Goal: Task Accomplishment & Management: Use online tool/utility

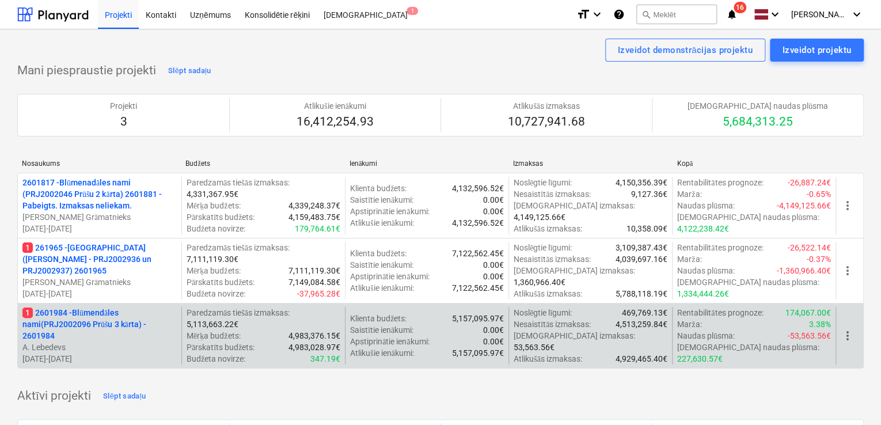
click at [100, 321] on p "1 2601984 - Blūmendāles nami(PRJ2002096 Prūšu 3 kārta) - 2601984" at bounding box center [99, 324] width 154 height 35
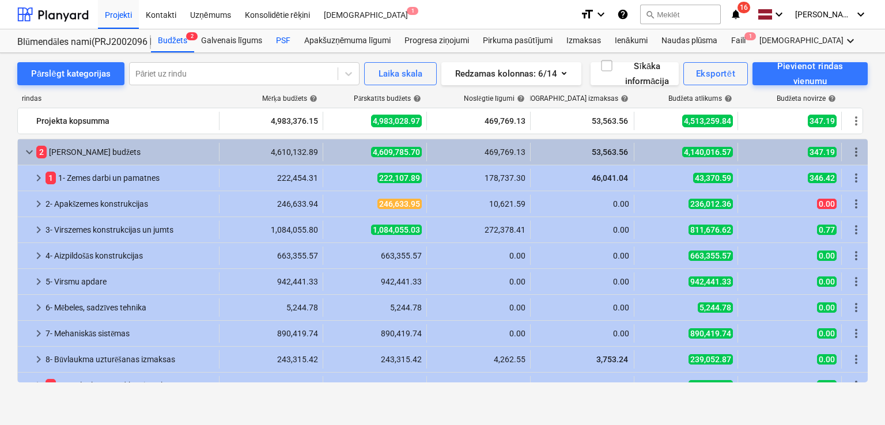
click at [282, 36] on div "PSF" at bounding box center [283, 40] width 28 height 23
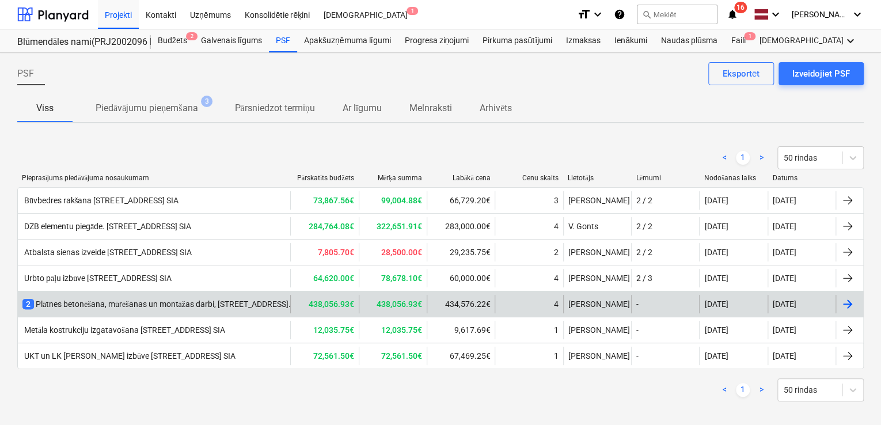
click at [147, 298] on div "2 Plātnes betonēšana, mūrēšanas un montāžas darbi, [STREET_ADDRESS]. kārta" at bounding box center [166, 304] width 288 height 12
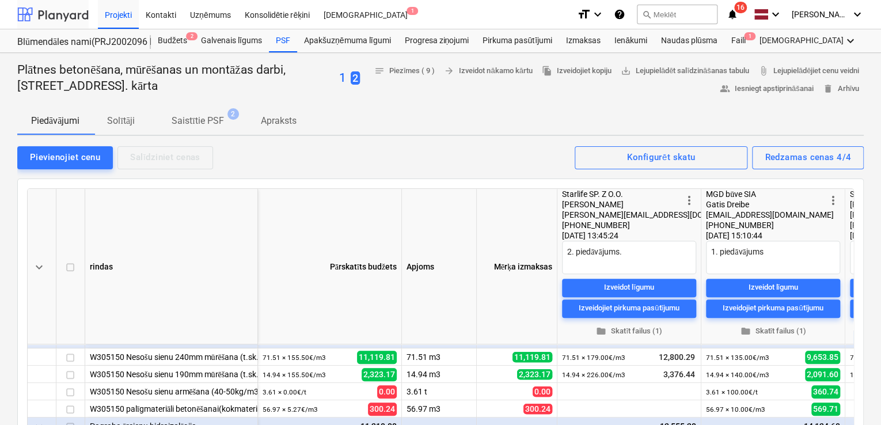
click at [65, 11] on div at bounding box center [52, 14] width 71 height 29
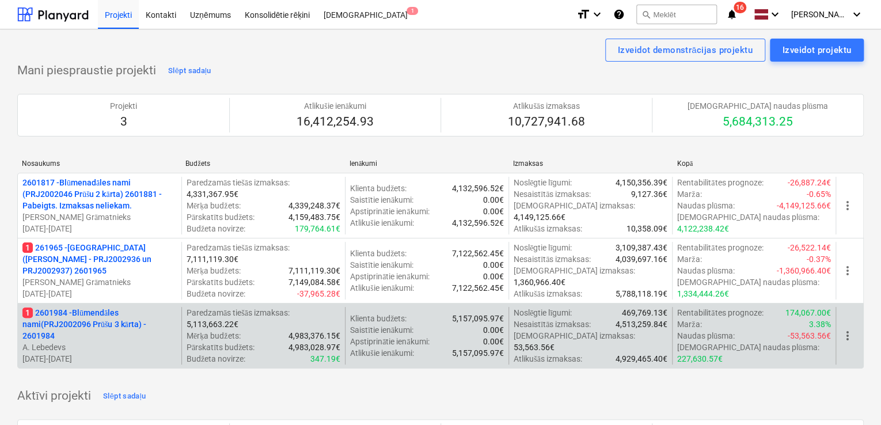
click at [73, 326] on p "1 2601984 - Blūmendāles nami(PRJ2002096 Prūšu 3 kārta) - 2601984" at bounding box center [99, 324] width 154 height 35
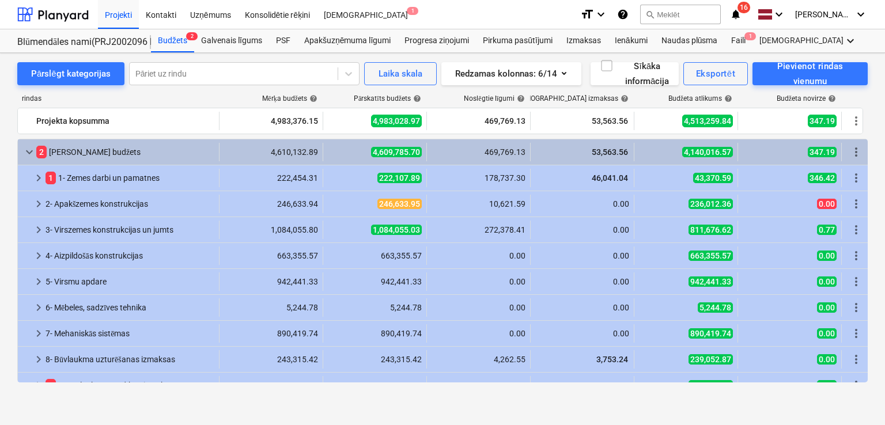
click at [29, 152] on span "keyboard_arrow_down" at bounding box center [29, 152] width 14 height 14
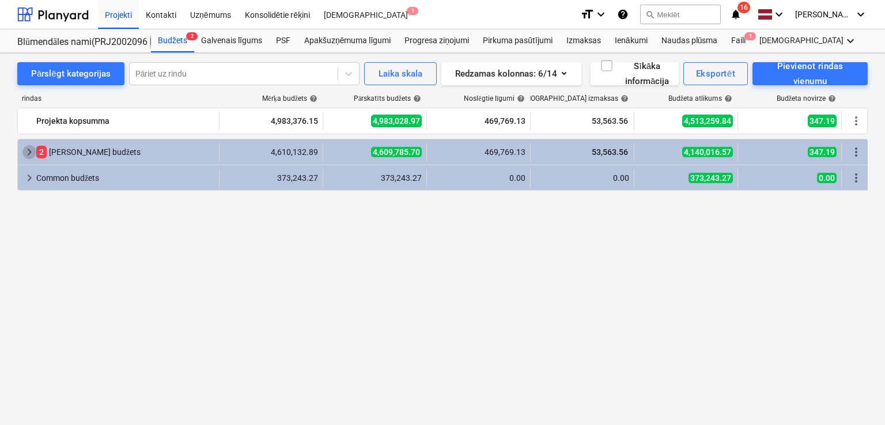
click at [29, 152] on span "keyboard_arrow_right" at bounding box center [29, 152] width 14 height 14
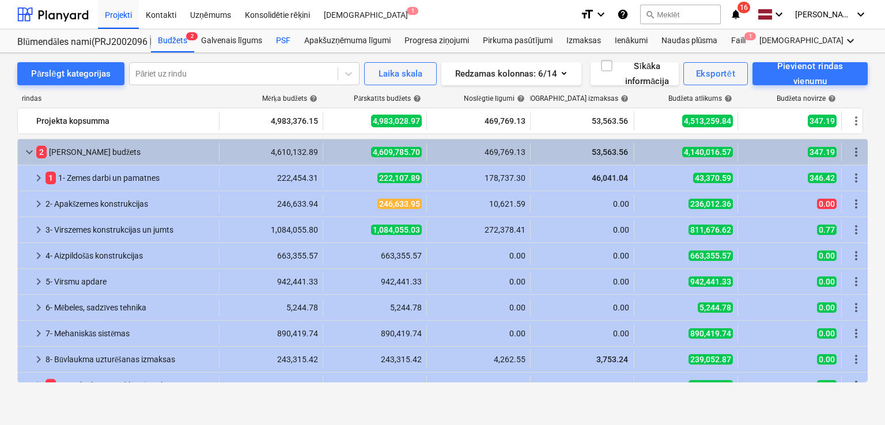
click at [284, 39] on div "PSF" at bounding box center [283, 40] width 28 height 23
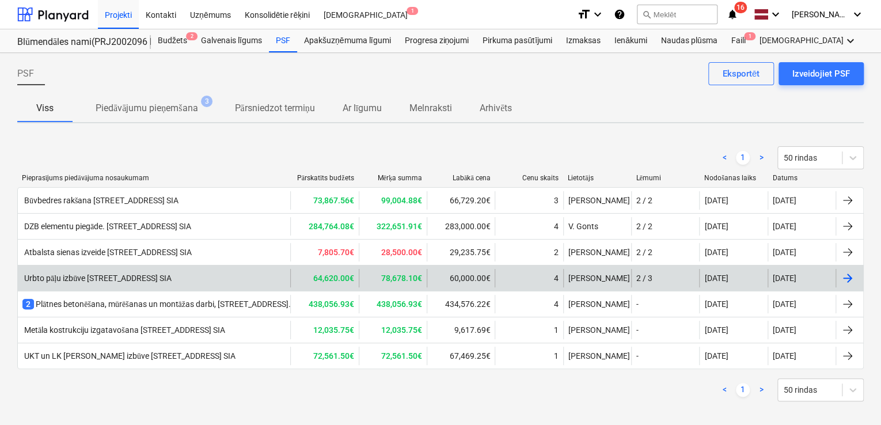
click at [135, 274] on div "Urbto pāļu izbūve [STREET_ADDRESS] SIA" at bounding box center [96, 279] width 149 height 10
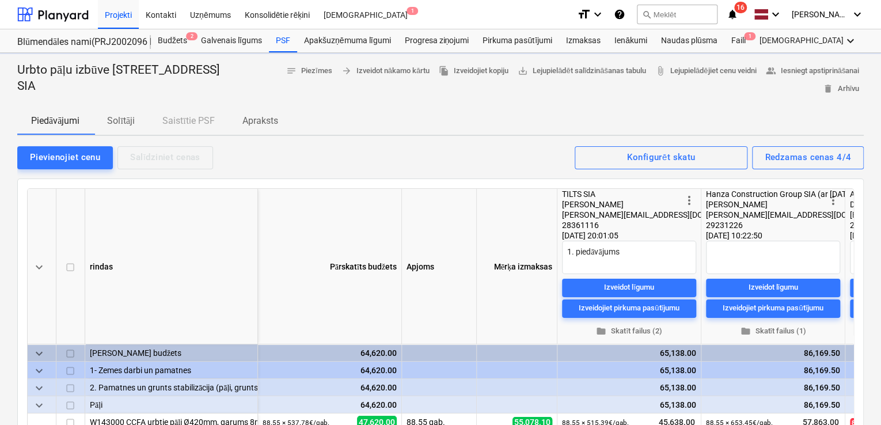
type textarea "x"
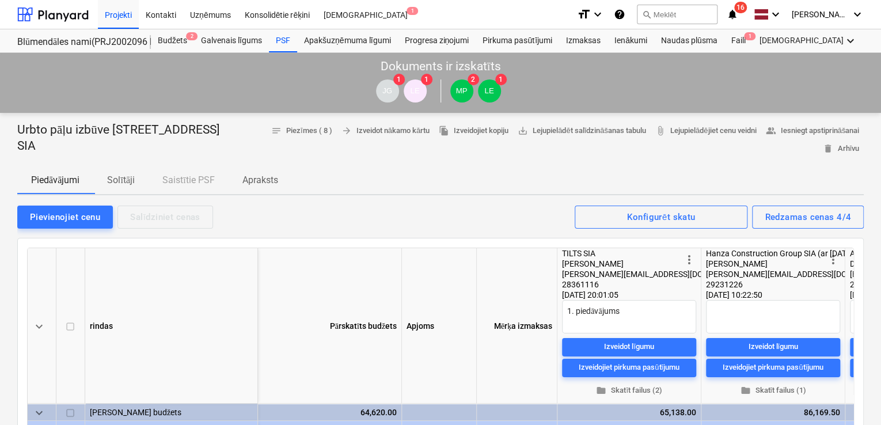
click at [256, 183] on p "Apraksts" at bounding box center [261, 180] width 36 height 14
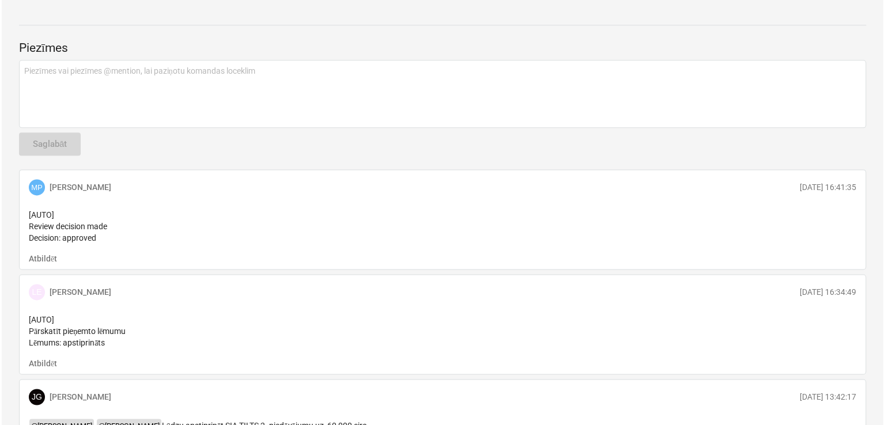
scroll to position [614, 0]
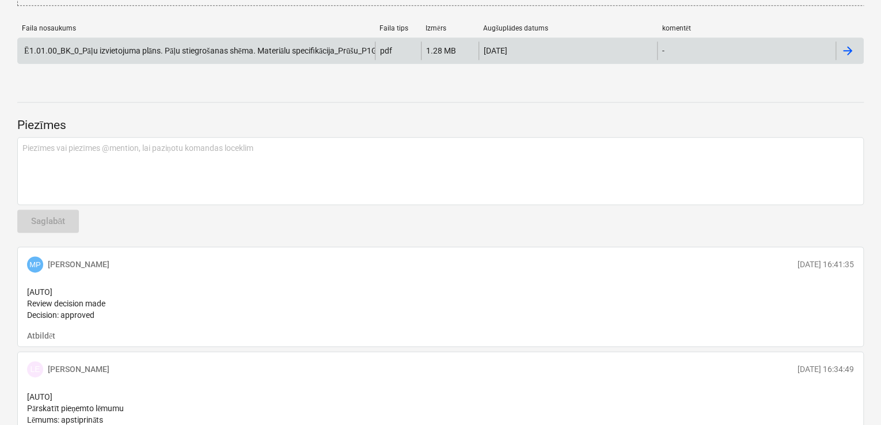
click at [848, 49] on div at bounding box center [848, 51] width 14 height 14
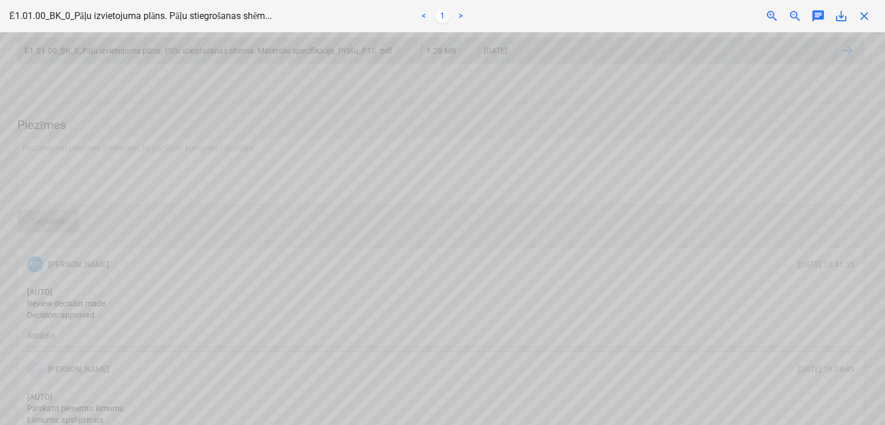
scroll to position [153, 838]
